Goal: Task Accomplishment & Management: Manage account settings

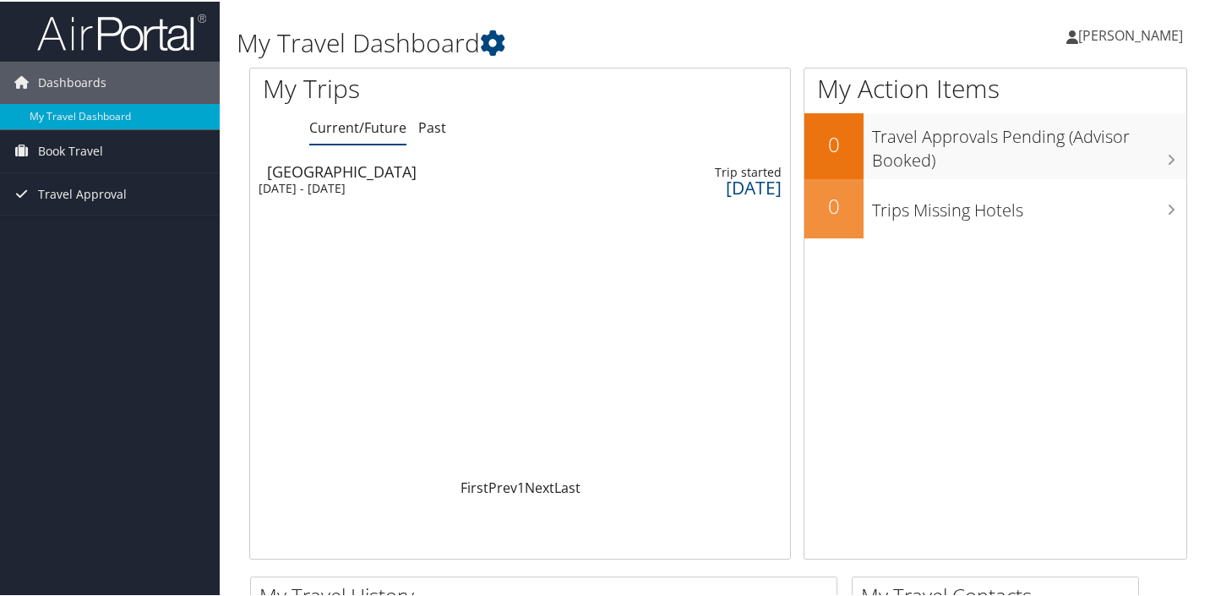
click at [341, 182] on div "[DATE] - [DATE]" at bounding box center [421, 186] width 325 height 15
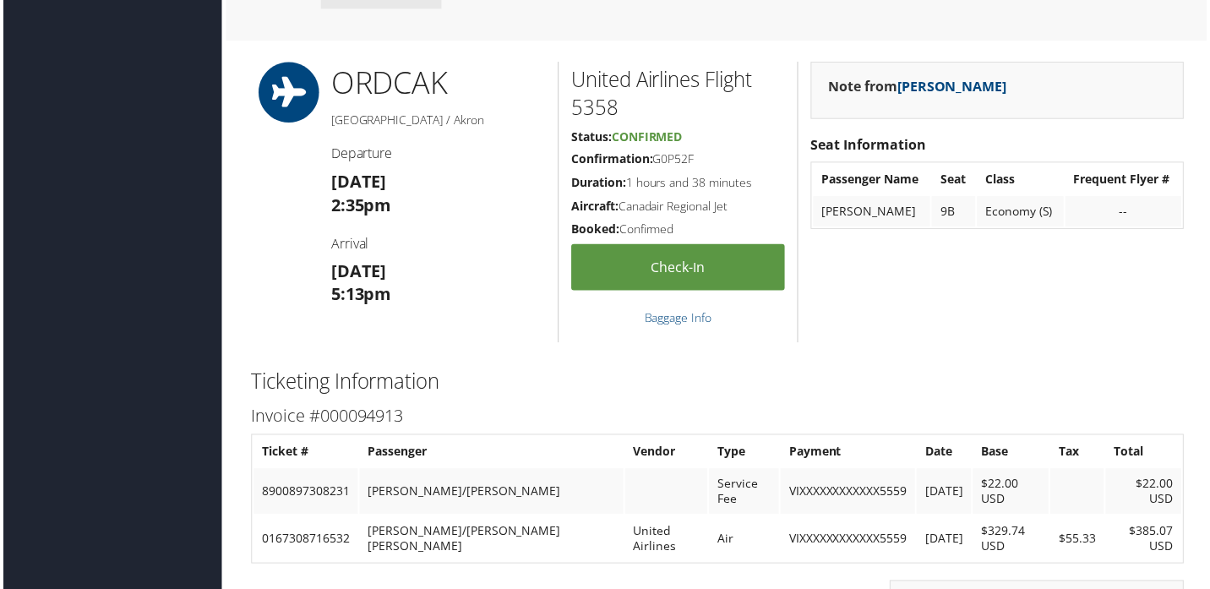
scroll to position [1091, 2]
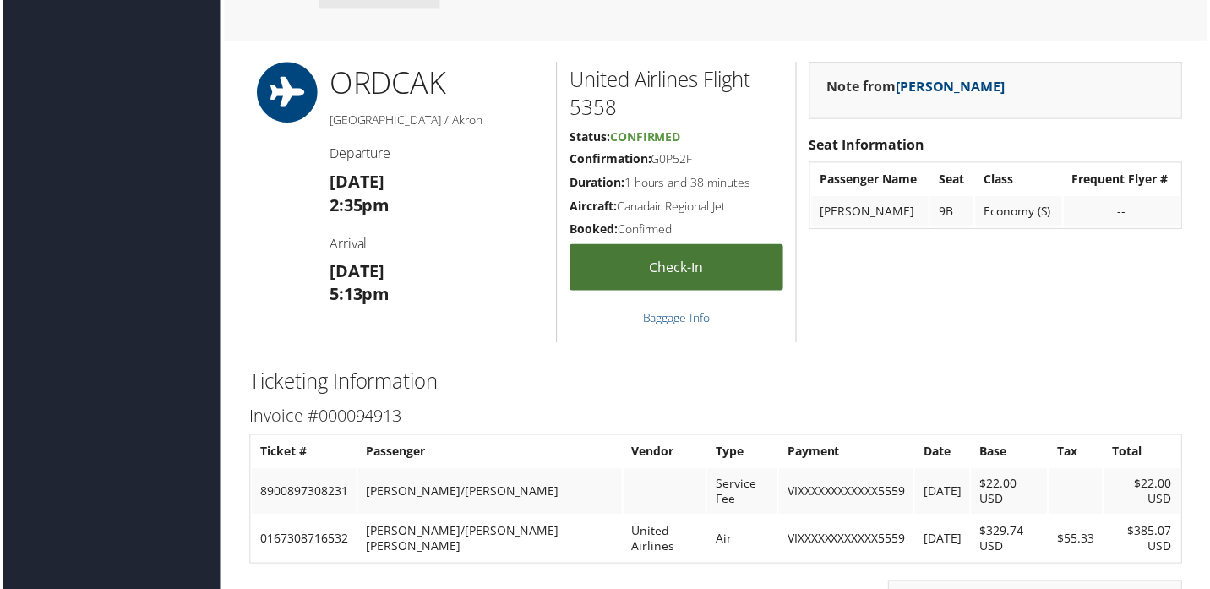
click at [617, 275] on link "Check-in" at bounding box center [677, 268] width 215 height 46
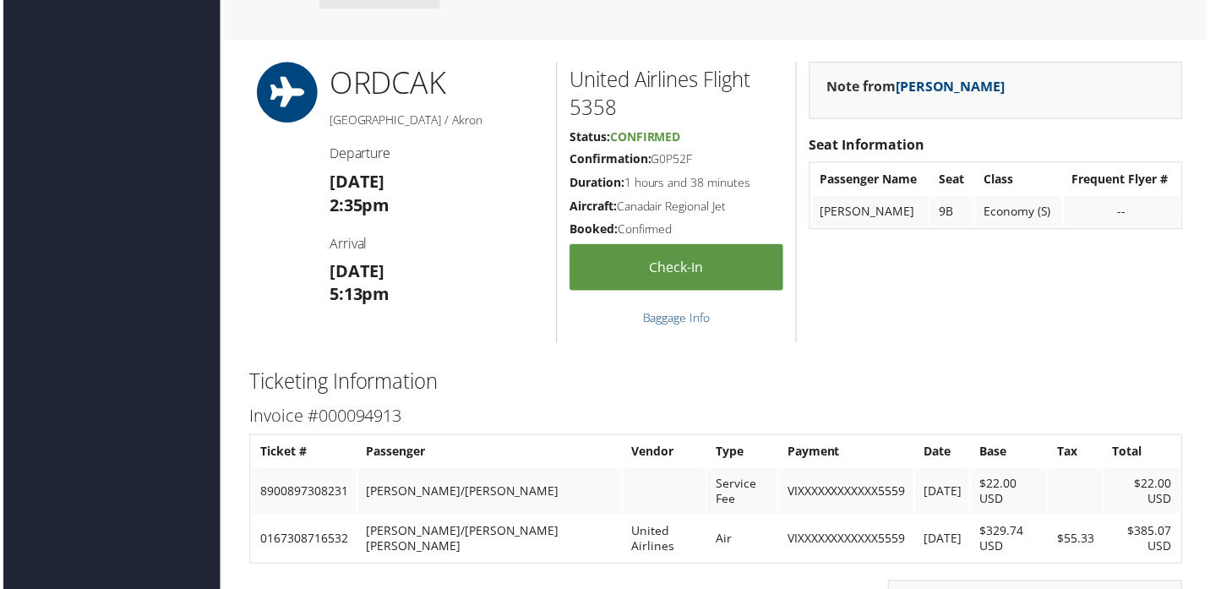
drag, startPoint x: 656, startPoint y: 159, endPoint x: 707, endPoint y: 157, distance: 50.7
click at [707, 157] on h5 "Confirmation: G0P52F" at bounding box center [677, 159] width 215 height 17
copy h5 "G0P52F"
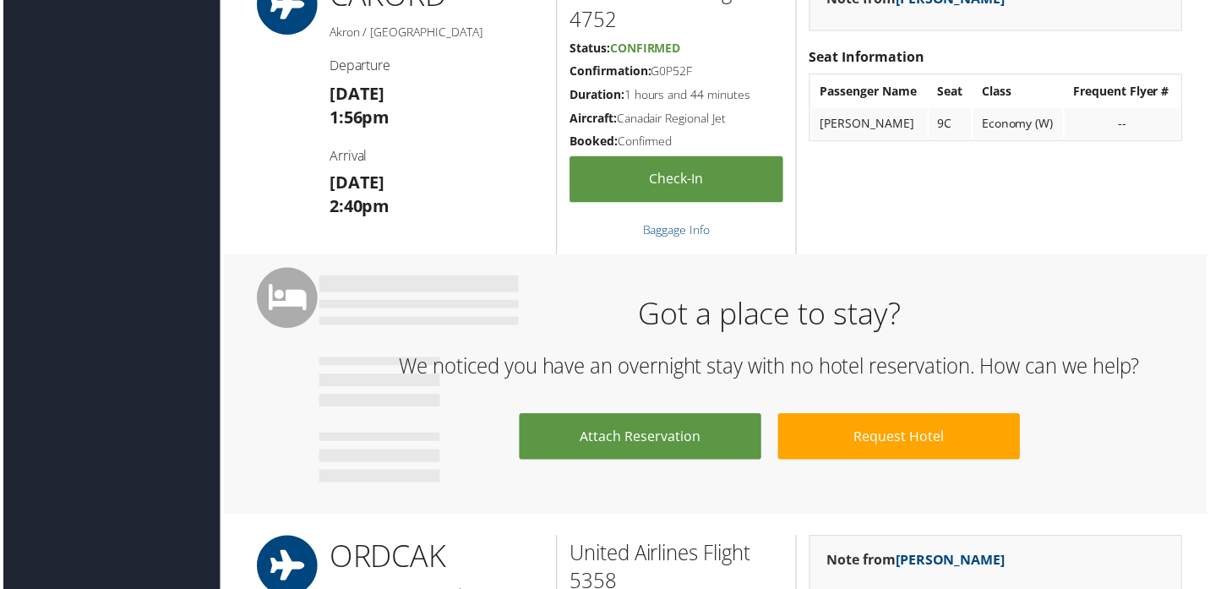
scroll to position [0, 2]
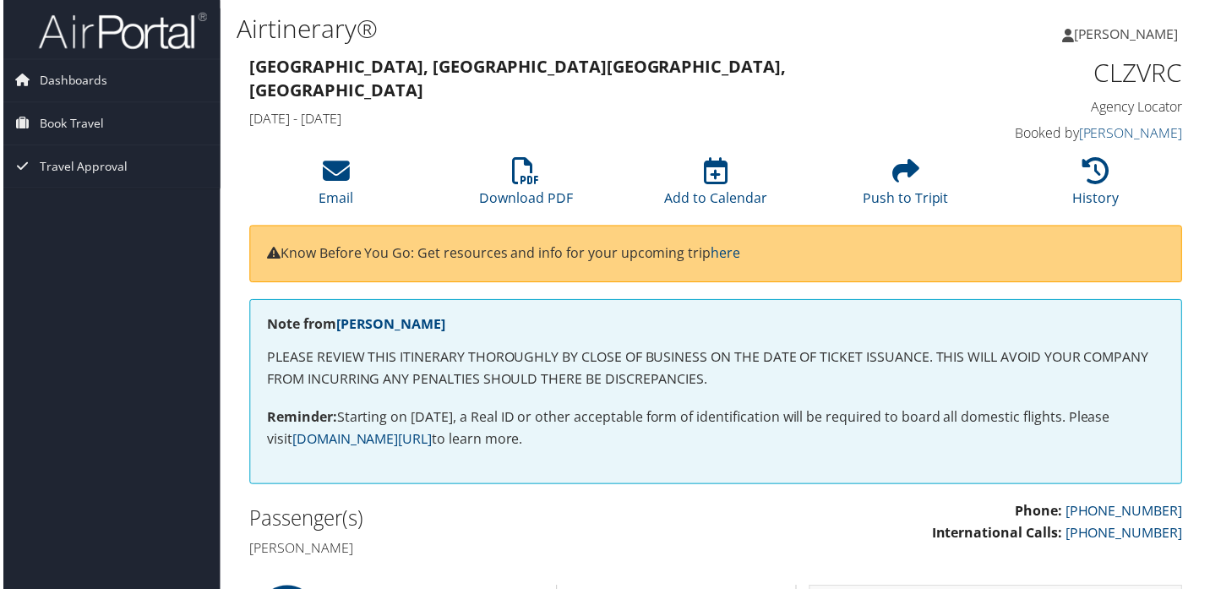
click at [1139, 31] on span "[PERSON_NAME]" at bounding box center [1129, 34] width 105 height 19
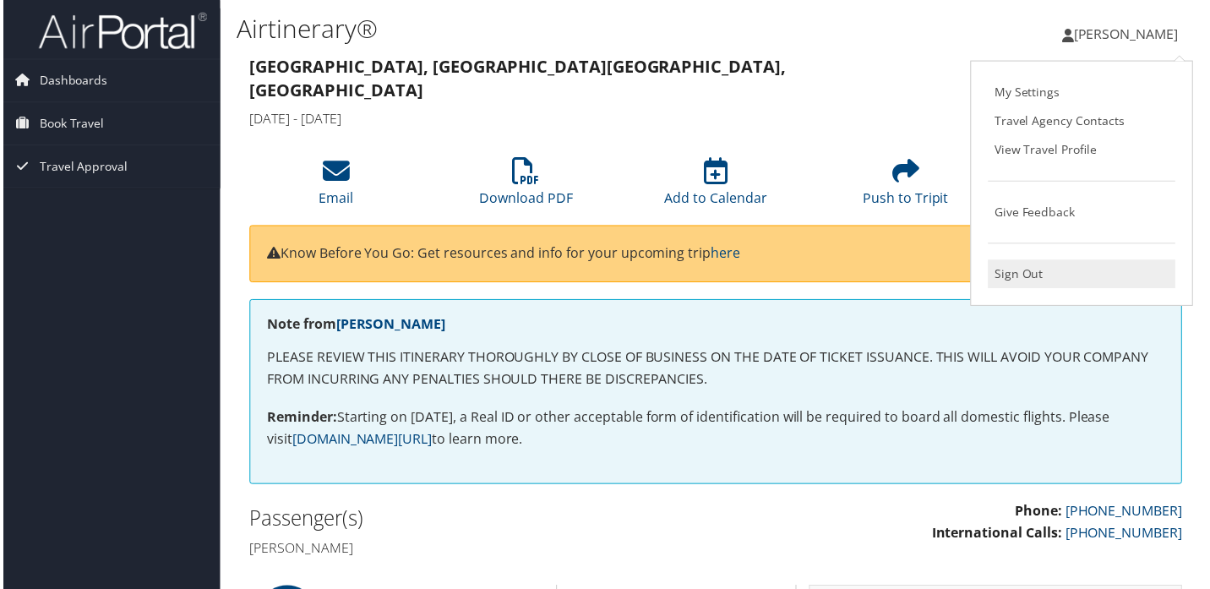
click at [1008, 276] on link "Sign Out" at bounding box center [1085, 275] width 188 height 29
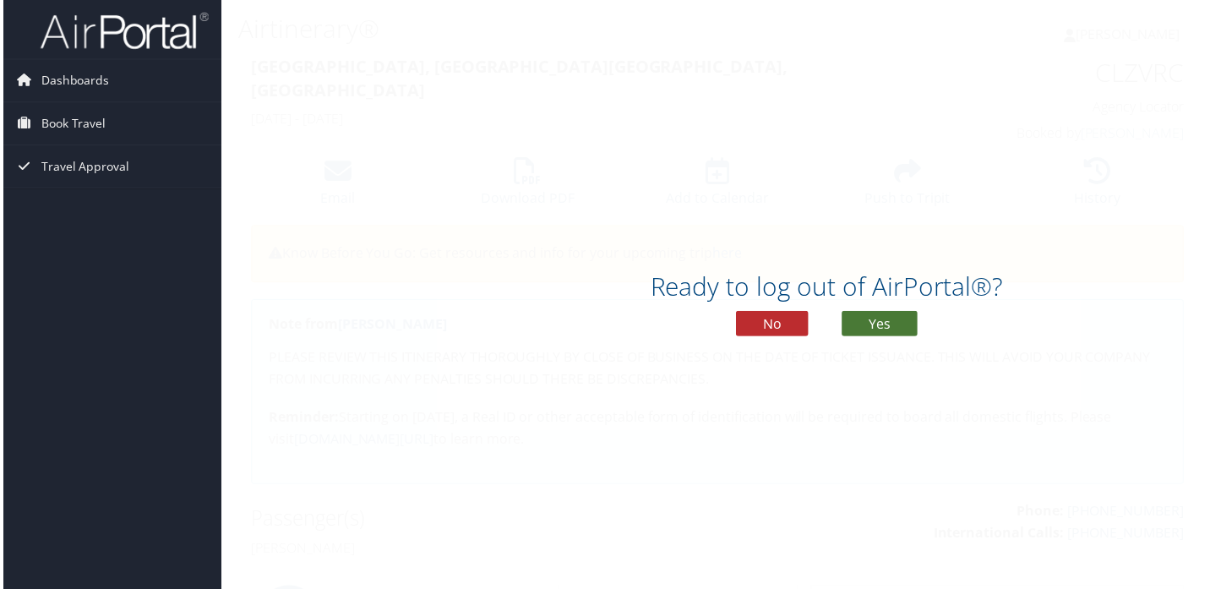
click at [865, 330] on button "Yes" at bounding box center [882, 325] width 76 height 25
